Goal: Task Accomplishment & Management: Manage account settings

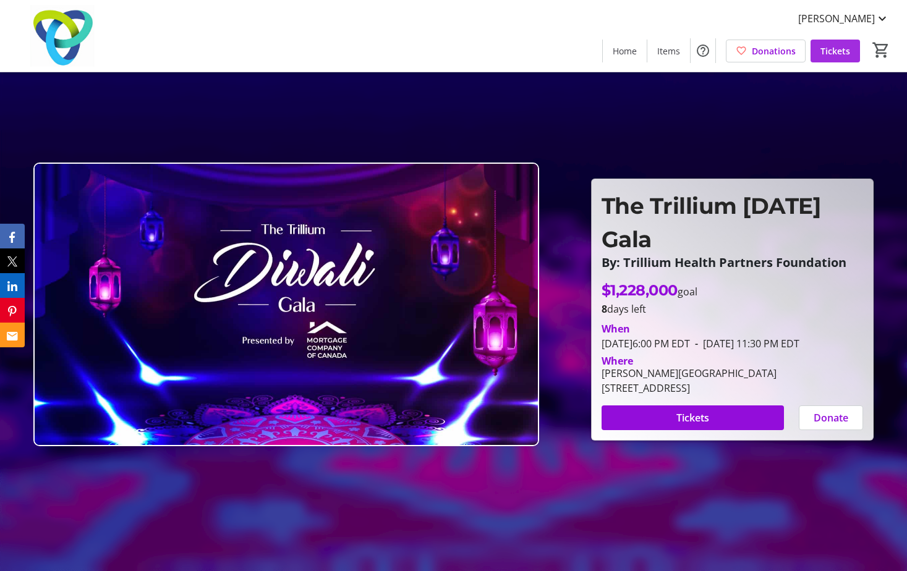
click at [831, 53] on span "Tickets" at bounding box center [835, 51] width 30 height 13
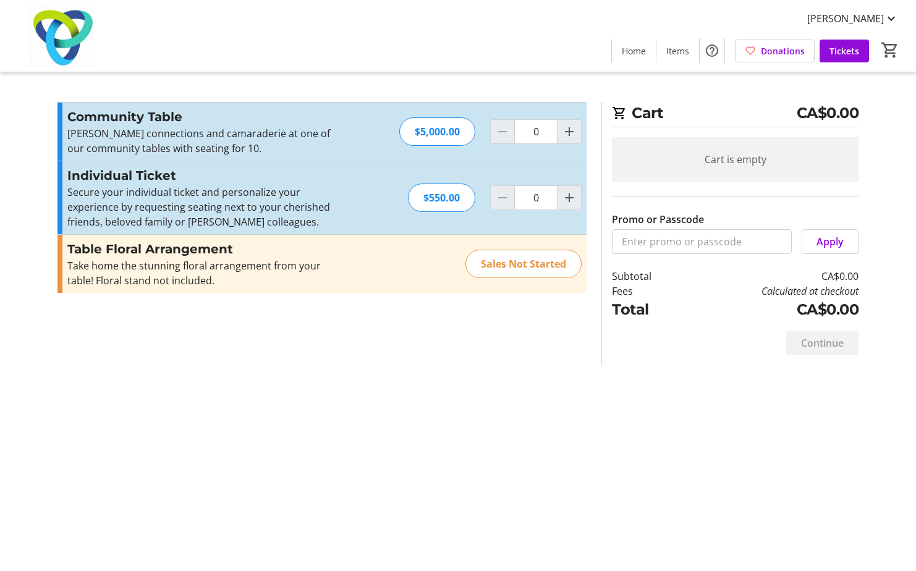
click at [848, 32] on div "[PERSON_NAME] Home Items Donations Tickets 0" at bounding box center [458, 36] width 916 height 72
click at [860, 9] on span at bounding box center [852, 19] width 111 height 30
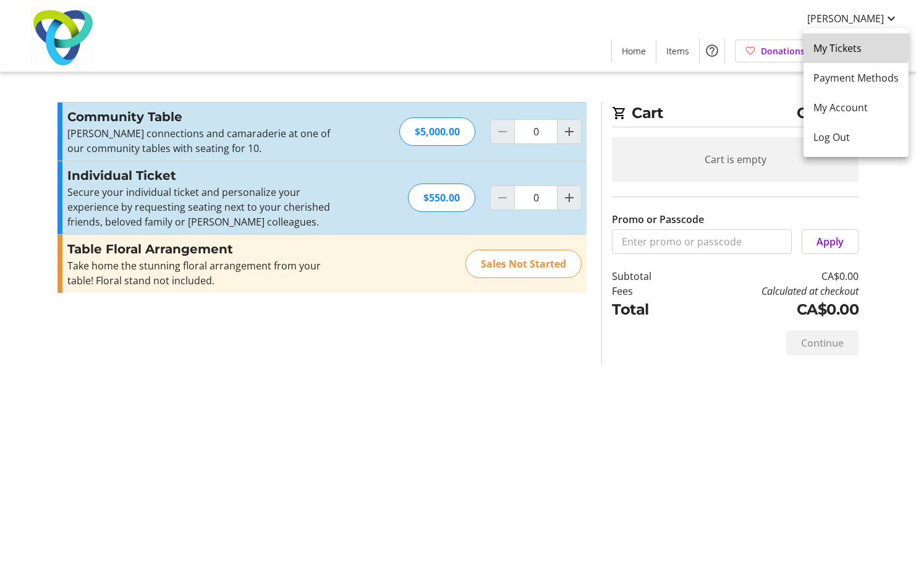
click at [833, 41] on span "My Tickets" at bounding box center [856, 48] width 85 height 15
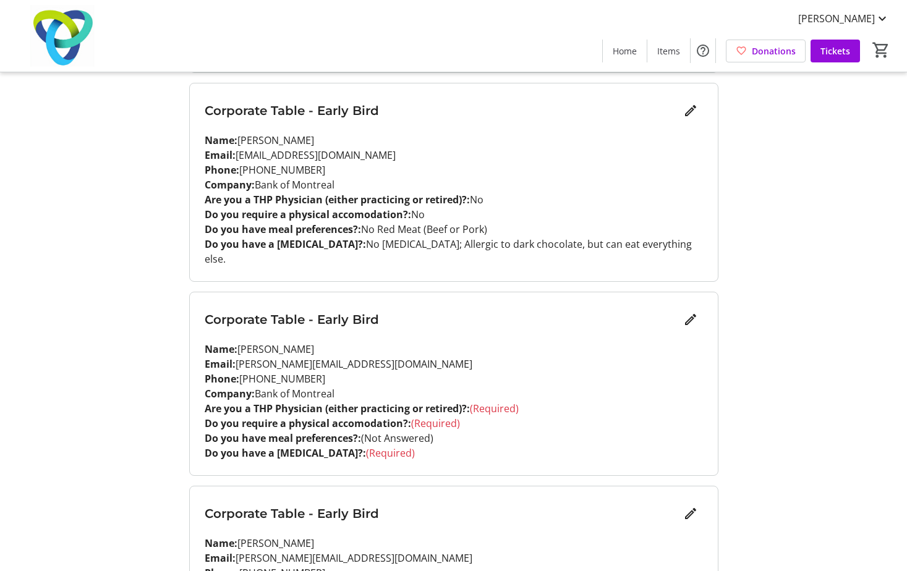
scroll to position [1097, 0]
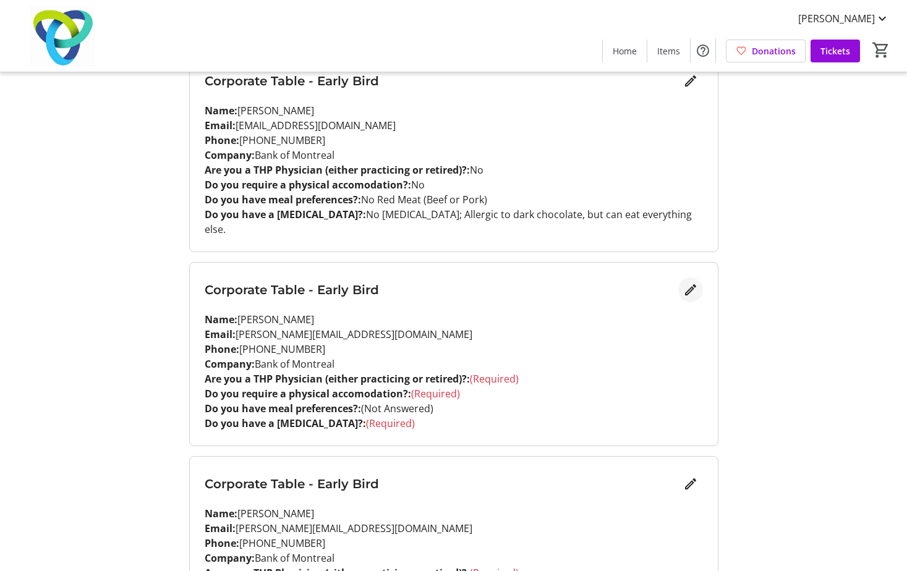
click at [689, 283] on mat-icon "Edit" at bounding box center [690, 290] width 15 height 15
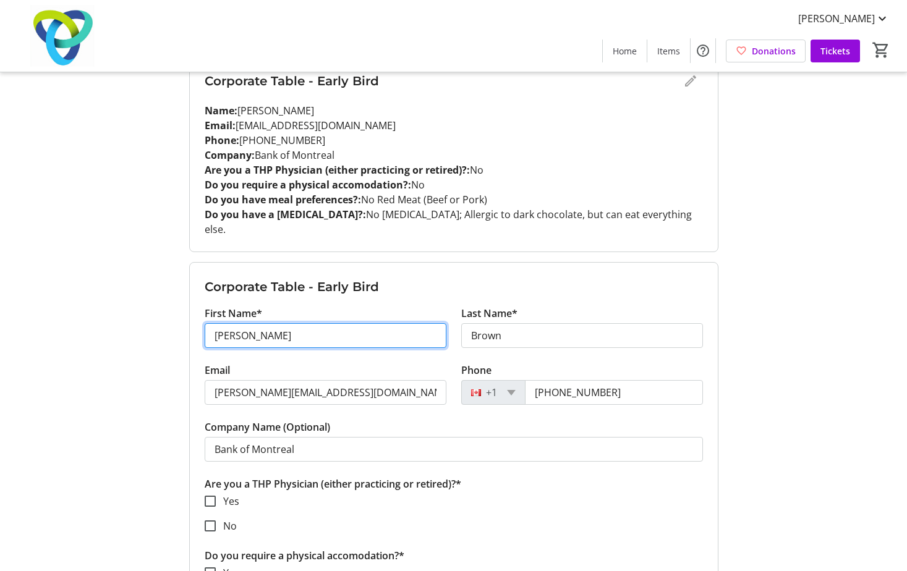
click at [261, 323] on input "[PERSON_NAME]" at bounding box center [326, 335] width 242 height 25
type input "J"
type input "Minh"
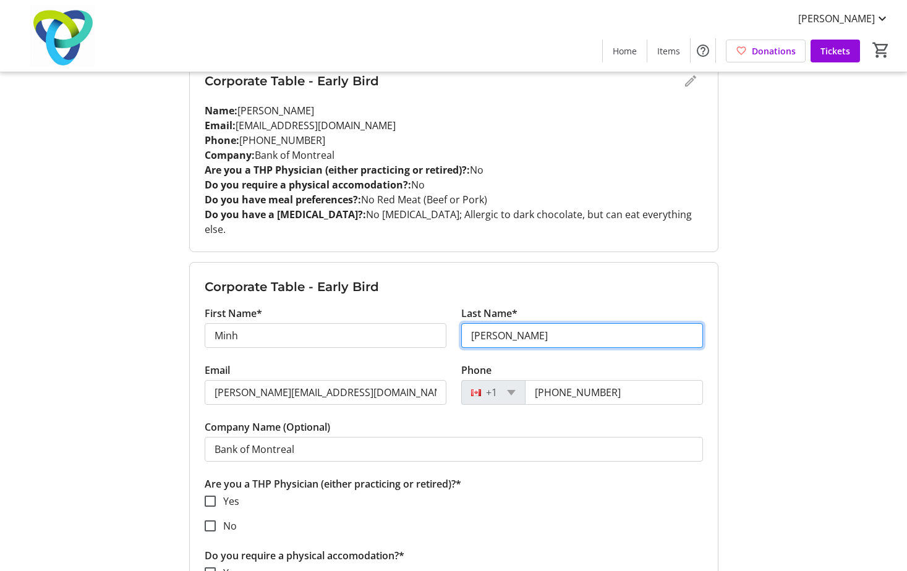
type input "[PERSON_NAME]"
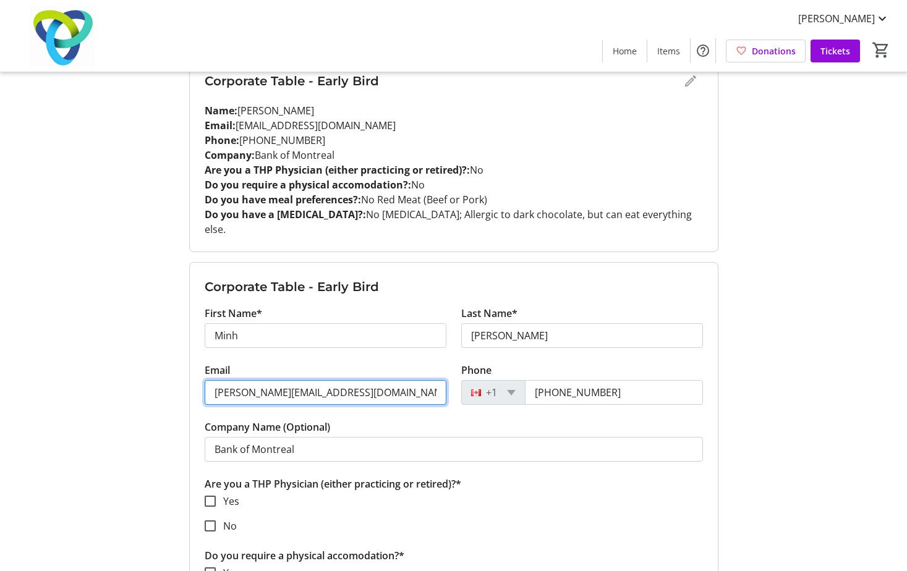
type input "j"
type input "[EMAIL_ADDRESS][DOMAIN_NAME]"
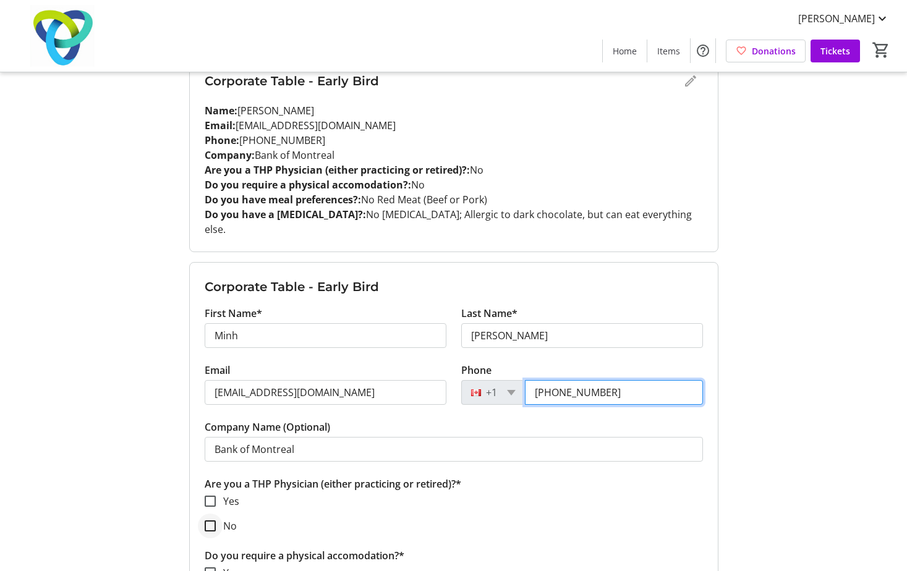
type input "[PHONE_NUMBER]"
click at [213, 521] on input "No" at bounding box center [210, 526] width 11 height 11
checkbox input "true"
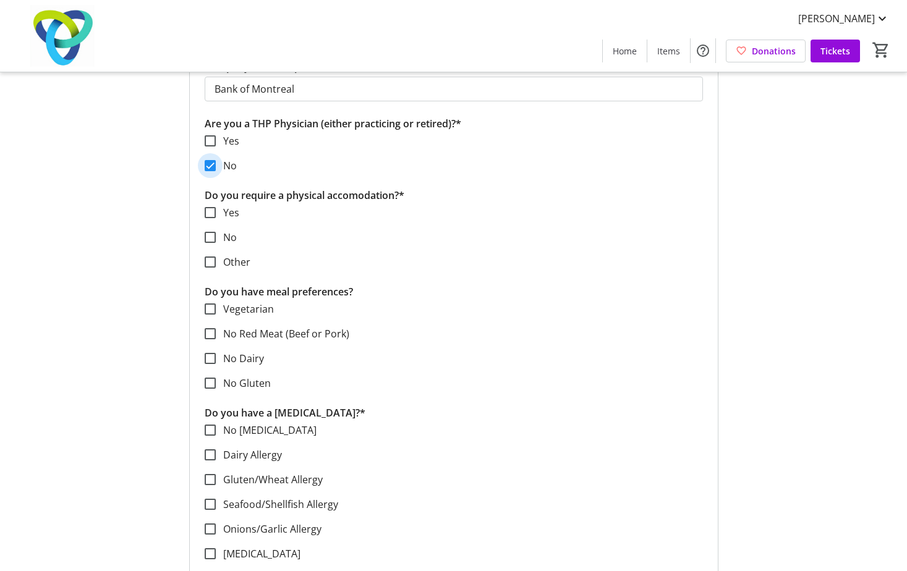
scroll to position [1455, 0]
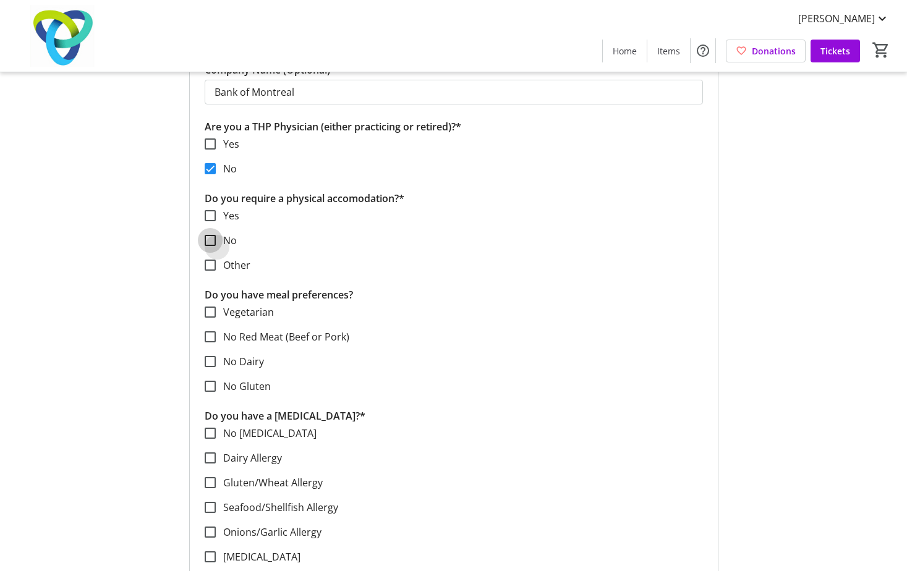
click at [213, 235] on input "No" at bounding box center [210, 240] width 11 height 11
checkbox input "true"
click at [216, 493] on div at bounding box center [210, 508] width 30 height 30
checkbox input "true"
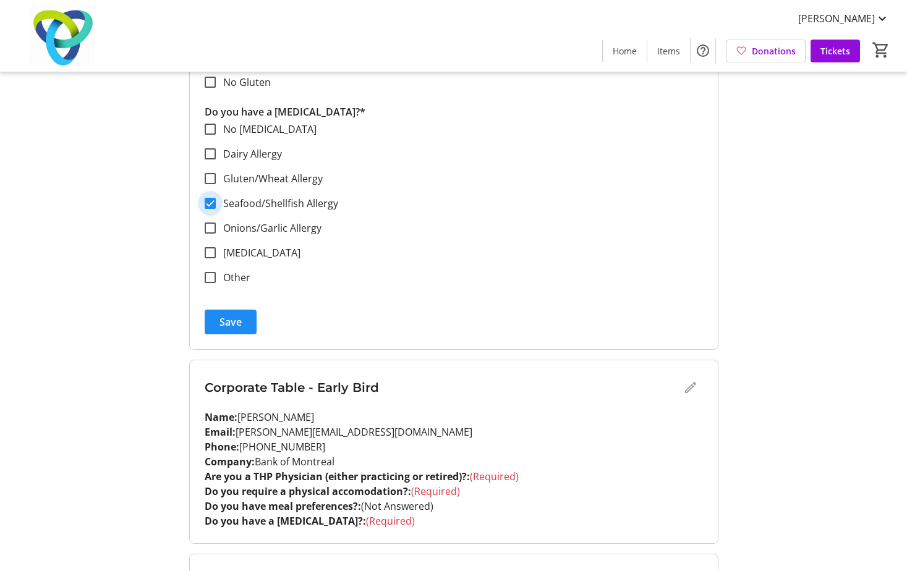
scroll to position [1765, 0]
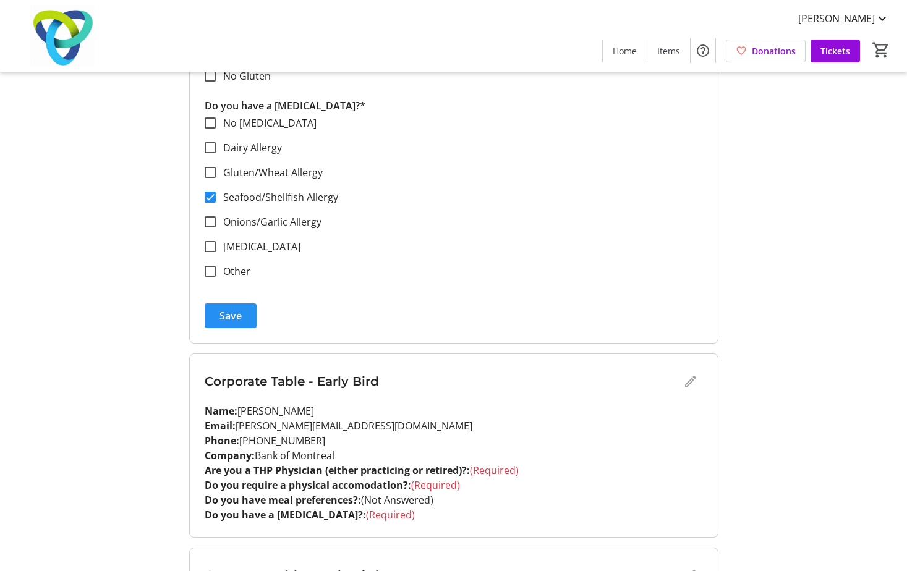
click at [239, 308] on span "Save" at bounding box center [230, 315] width 22 height 15
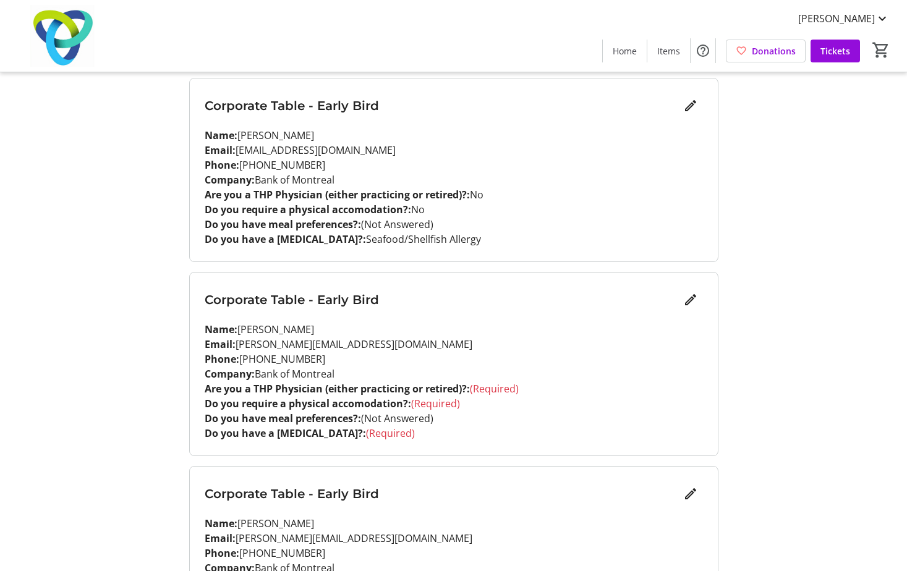
scroll to position [1277, 0]
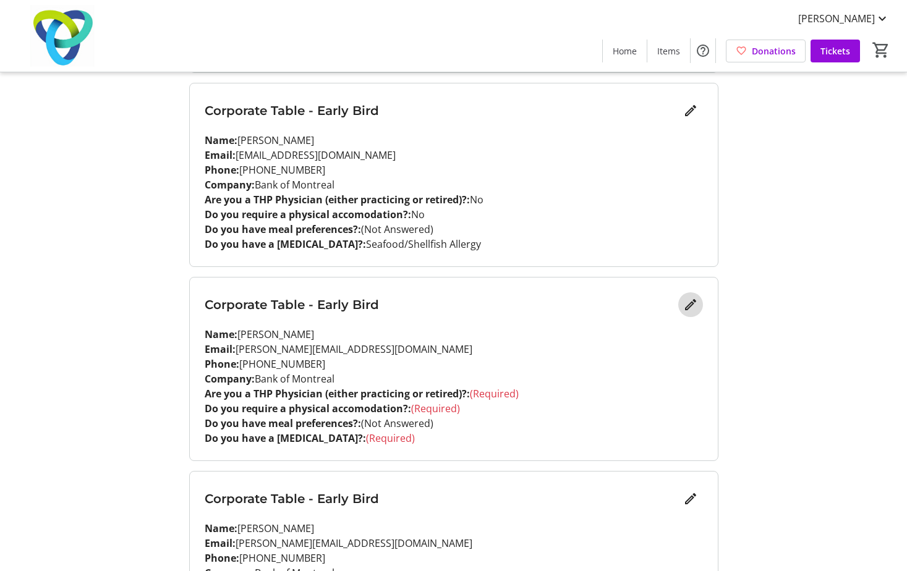
click at [688, 297] on mat-icon "Edit" at bounding box center [690, 304] width 15 height 15
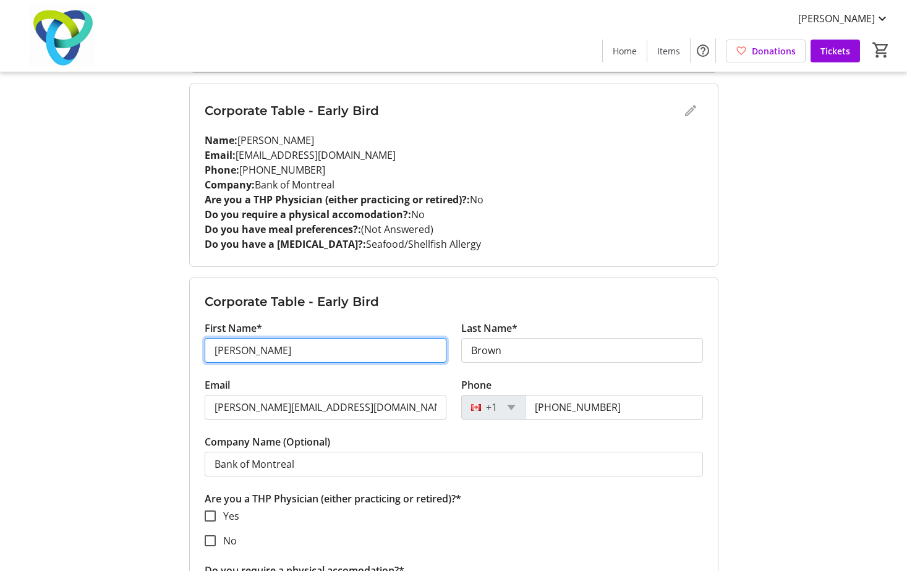
click at [270, 338] on input "[PERSON_NAME]" at bounding box center [326, 350] width 242 height 25
type input "J"
type input "[PERSON_NAME]"
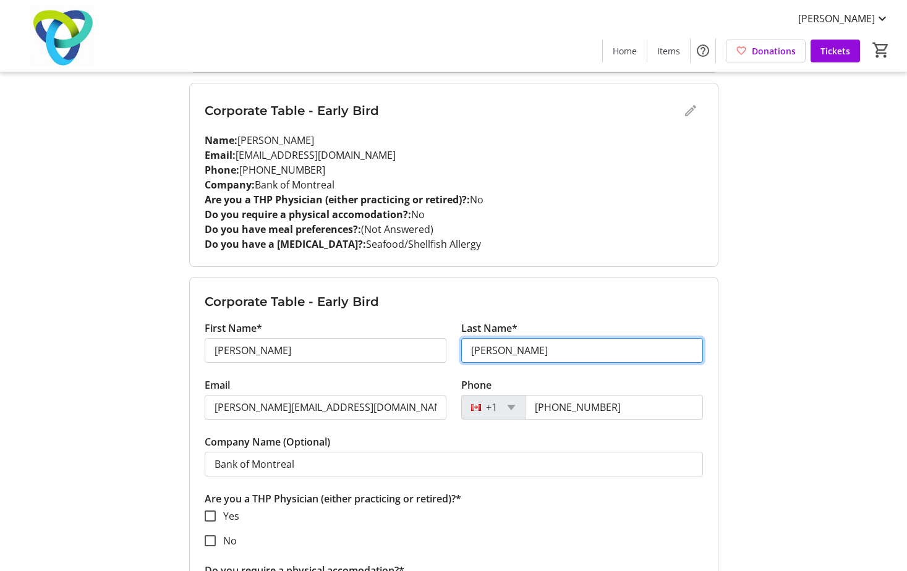
type input "[PERSON_NAME]"
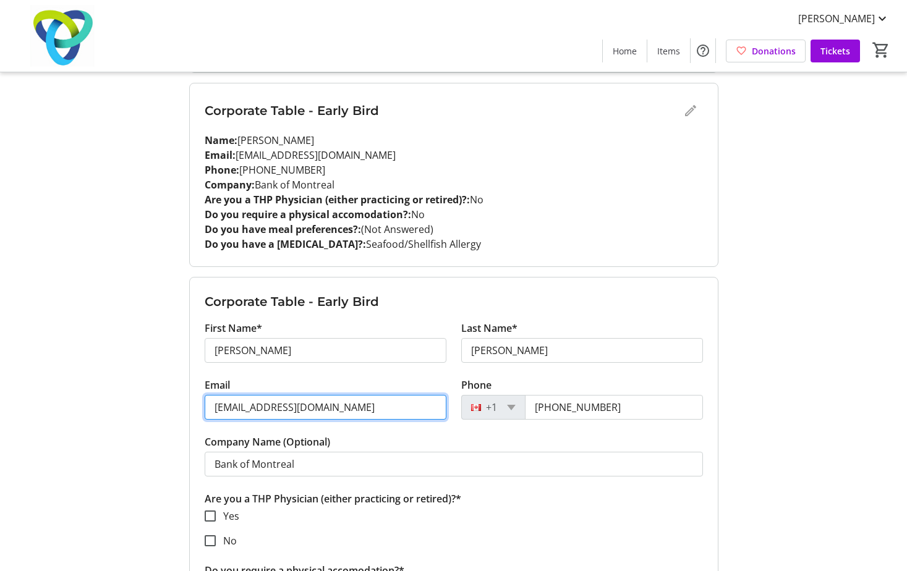
type input "[EMAIL_ADDRESS][DOMAIN_NAME]"
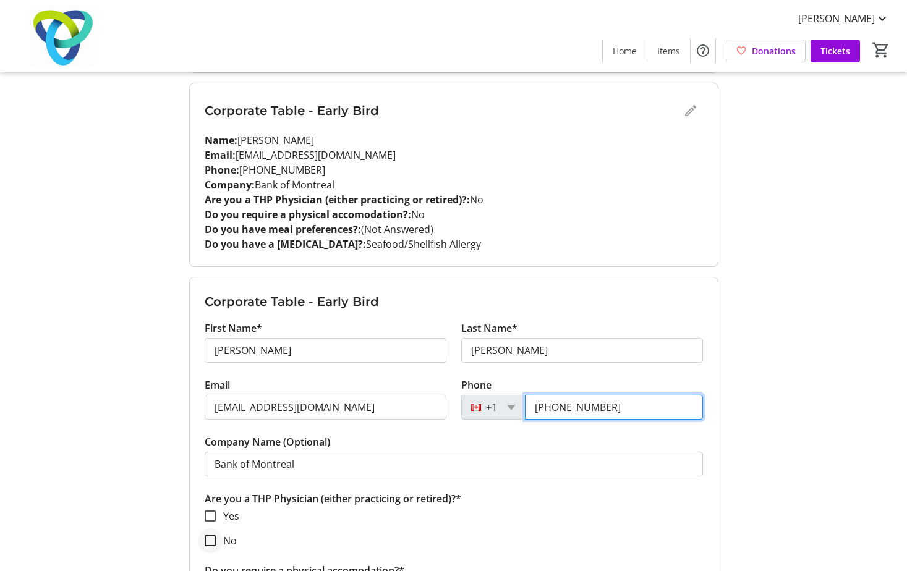
type input "[PHONE_NUMBER]"
click at [213, 535] on input "No" at bounding box center [210, 540] width 11 height 11
checkbox input "true"
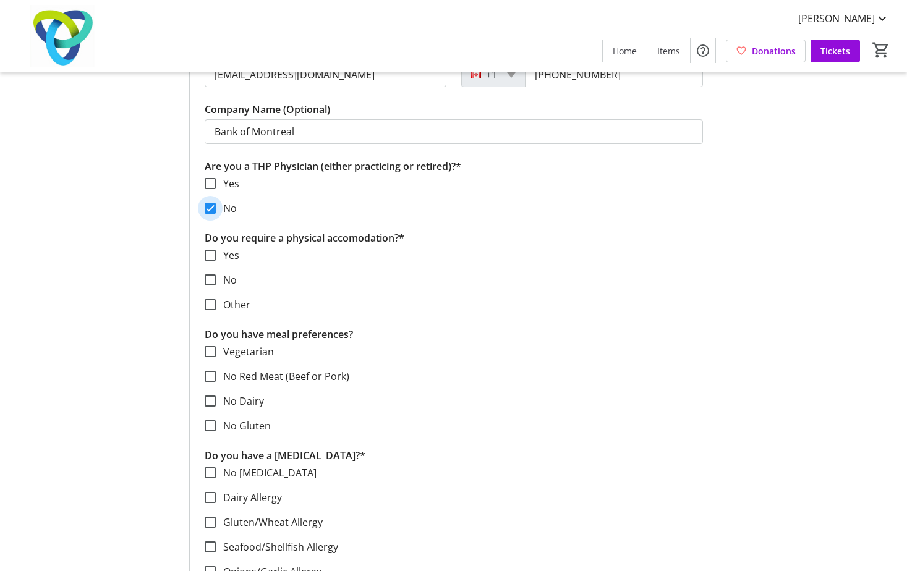
scroll to position [1618, 0]
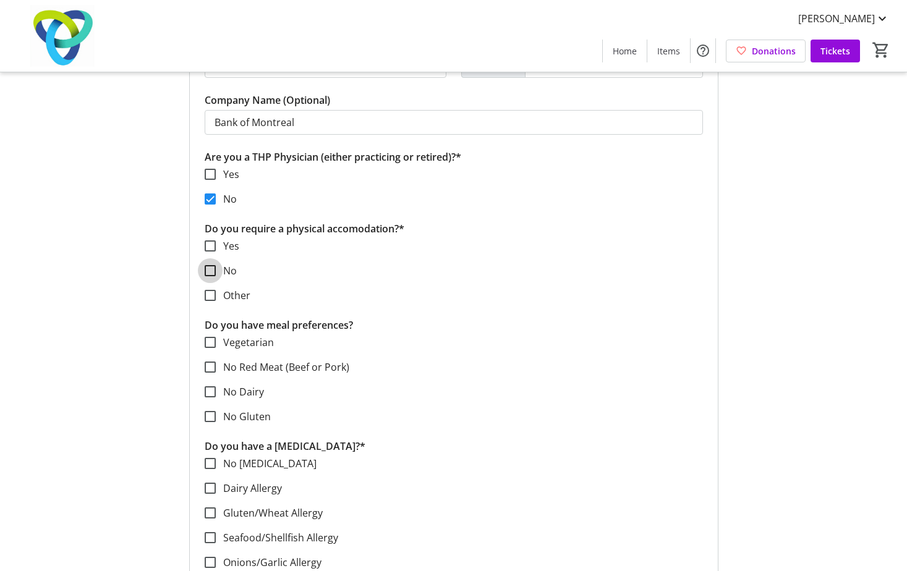
click at [211, 265] on input "No" at bounding box center [210, 270] width 11 height 11
checkbox input "true"
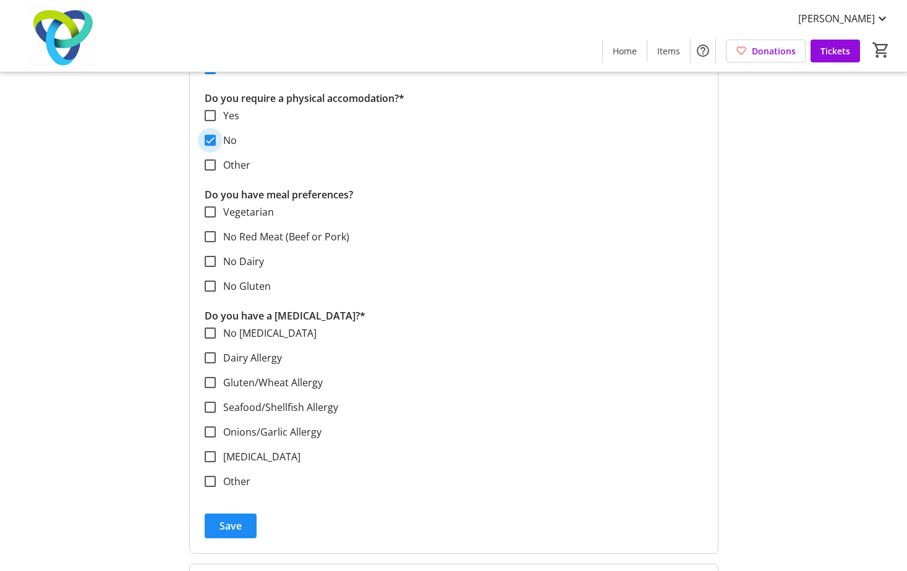
scroll to position [1780, 0]
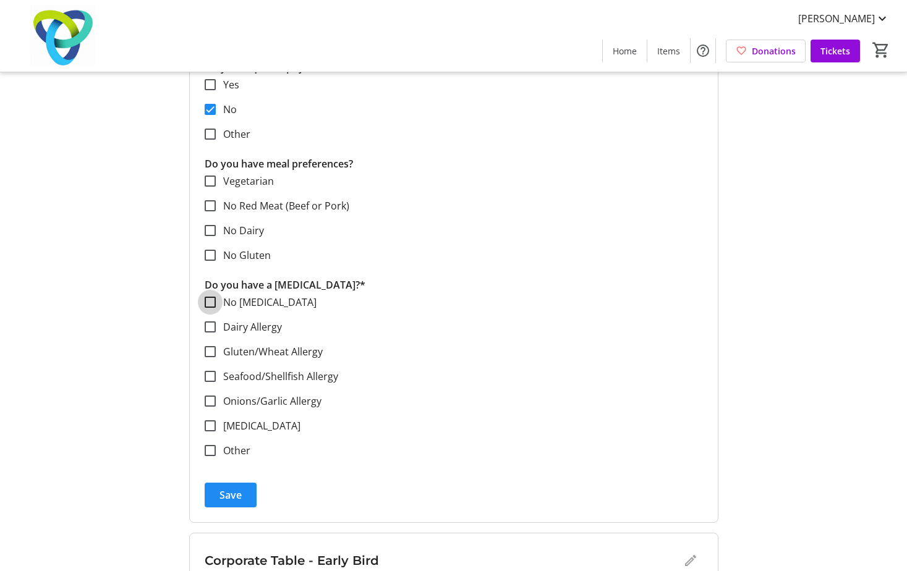
click at [210, 297] on input "No [MEDICAL_DATA]" at bounding box center [210, 302] width 11 height 11
checkbox input "true"
click at [221, 488] on span "Save" at bounding box center [230, 495] width 22 height 15
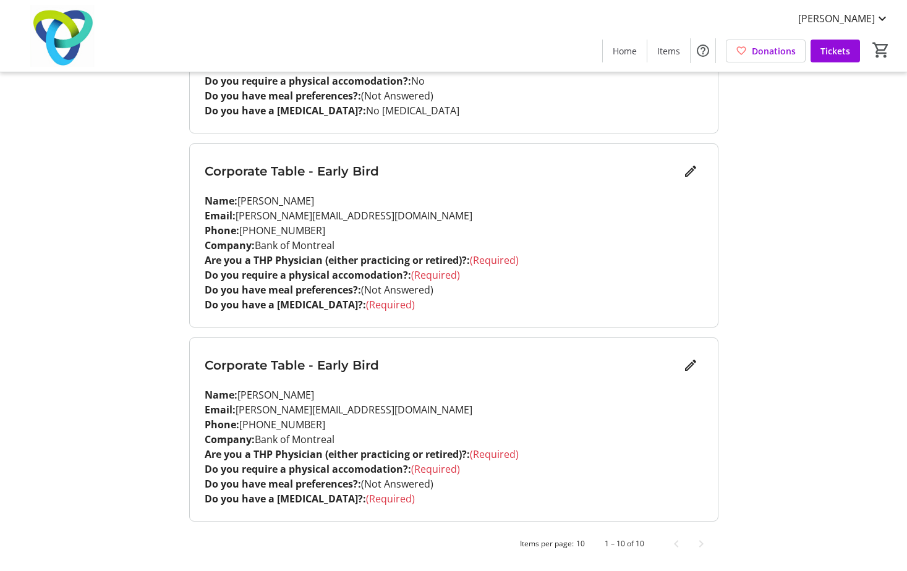
scroll to position [1589, 0]
